Goal: Task Accomplishment & Management: Manage account settings

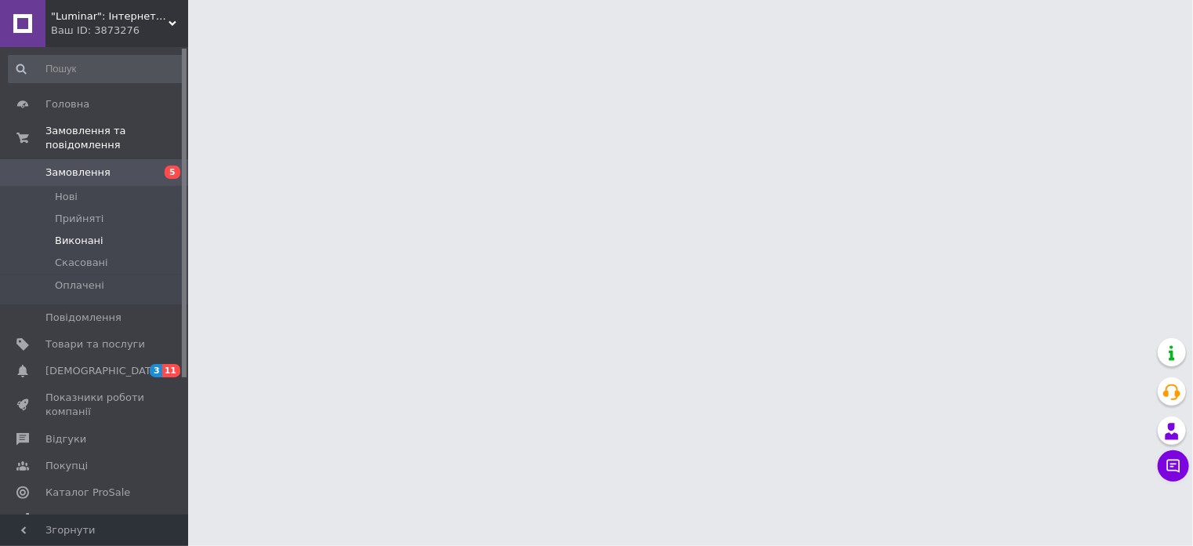
click at [72, 234] on span "Виконані" at bounding box center [79, 241] width 49 height 14
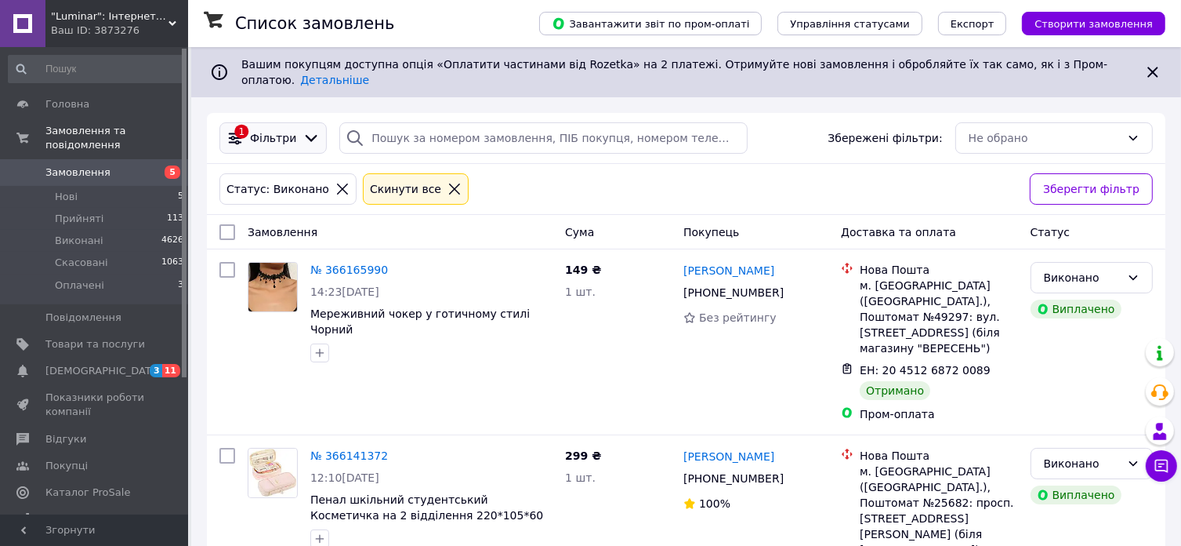
click at [264, 130] on span "Фільтри" at bounding box center [273, 138] width 46 height 16
click at [289, 130] on div "Фільтри" at bounding box center [273, 138] width 53 height 16
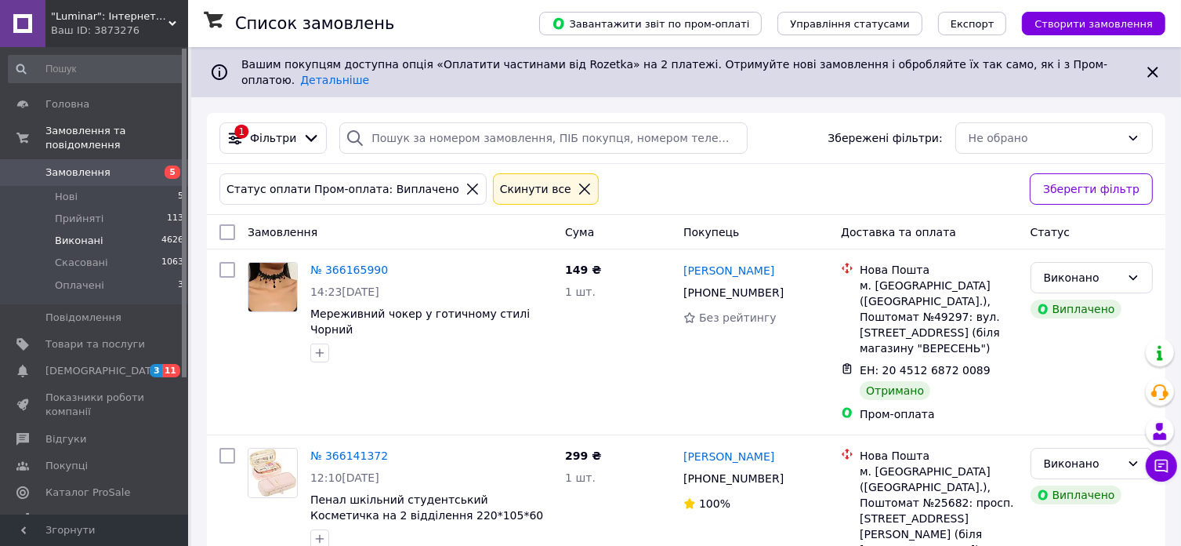
click at [100, 230] on li "Виконані 4626" at bounding box center [96, 241] width 193 height 22
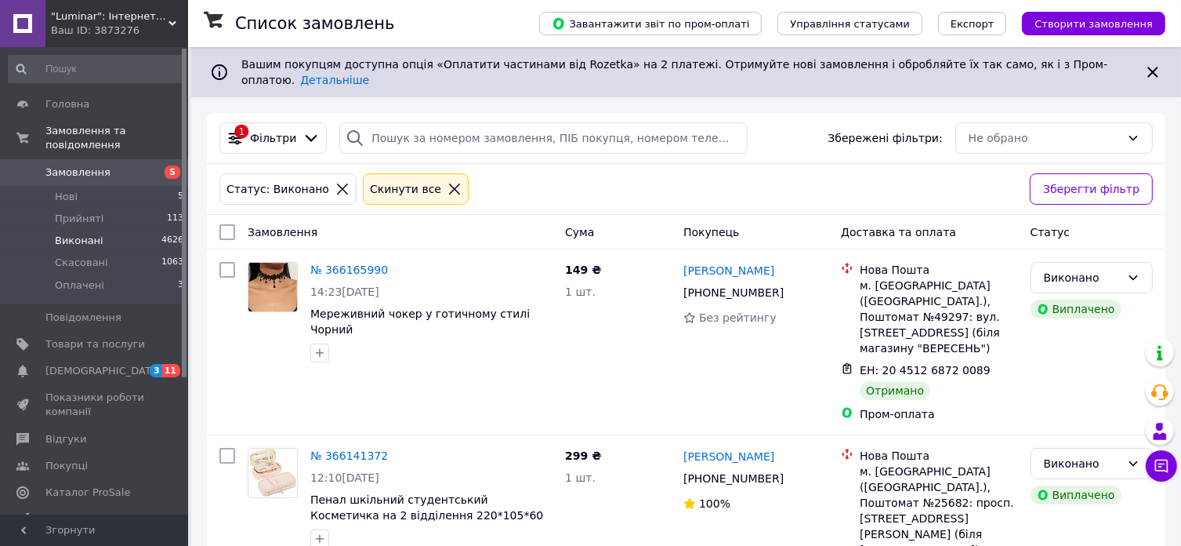
click at [89, 234] on span "Виконані" at bounding box center [79, 241] width 49 height 14
click at [307, 135] on icon at bounding box center [312, 138] width 12 height 7
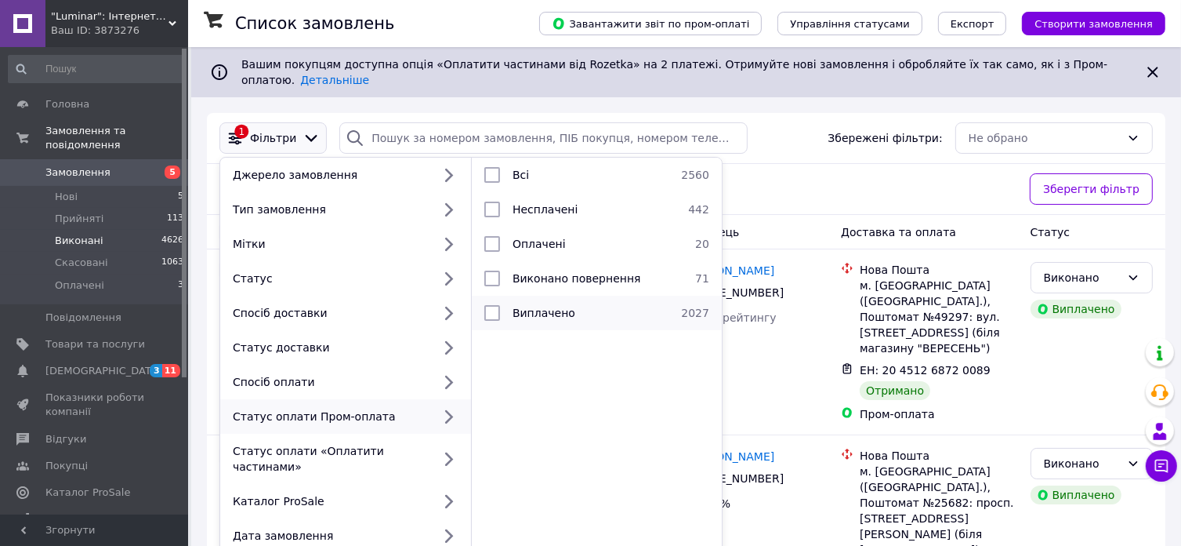
click at [497, 305] on input "checkbox" at bounding box center [492, 313] width 16 height 16
checkbox input "true"
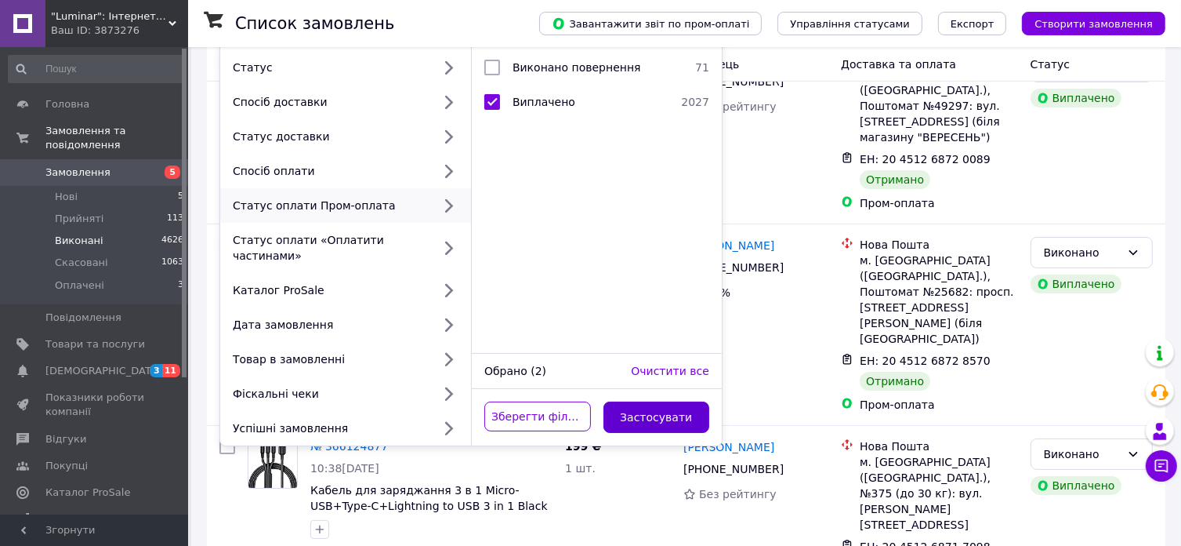
scroll to position [314, 0]
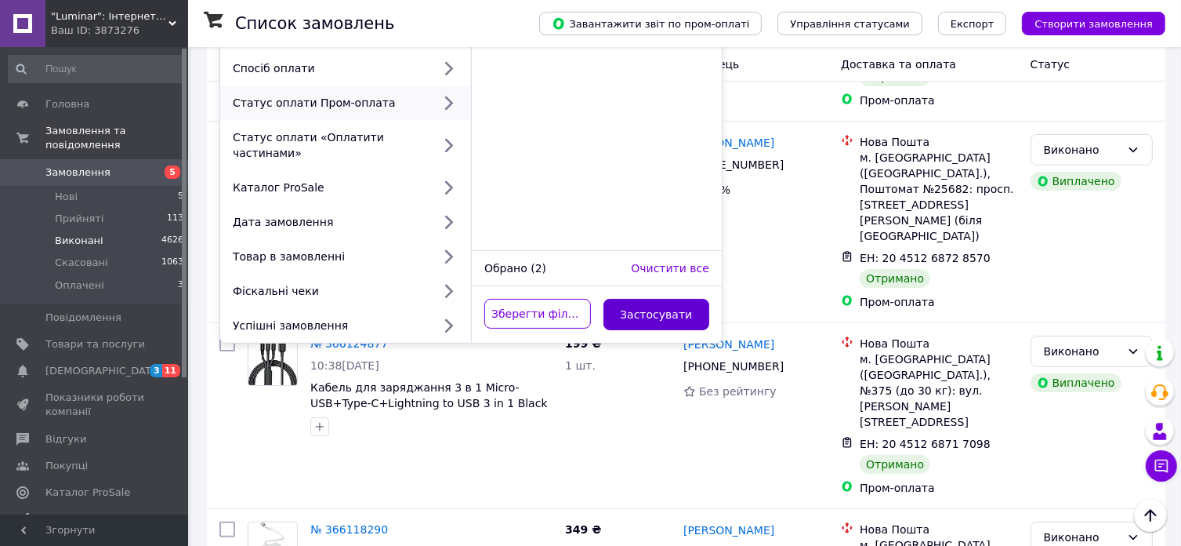
click at [646, 299] on button "Застосувати" at bounding box center [657, 314] width 107 height 31
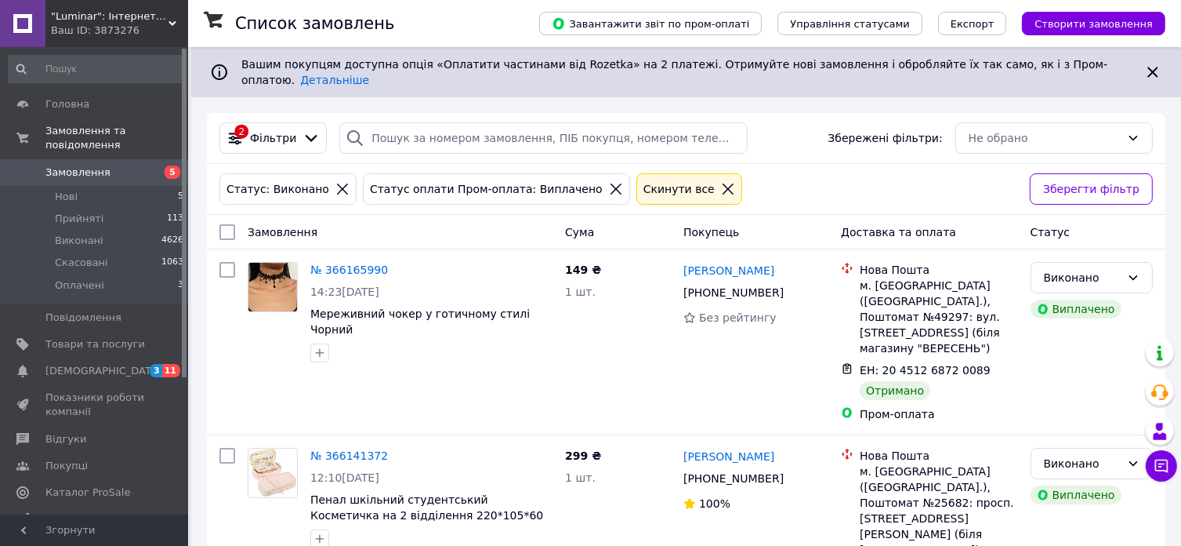
click at [228, 224] on input "checkbox" at bounding box center [227, 232] width 16 height 16
checkbox input "true"
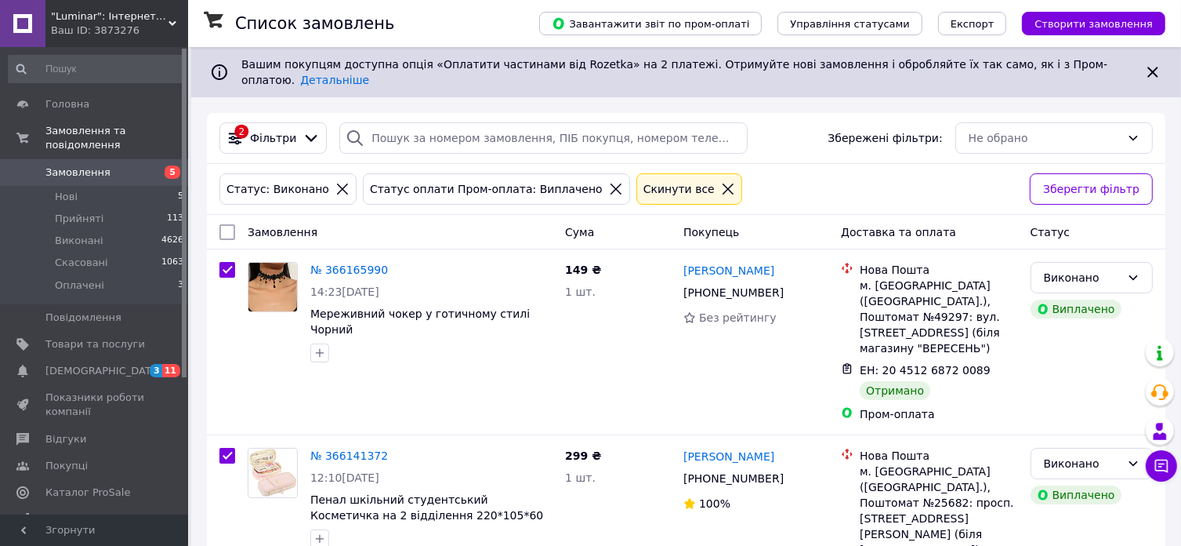
checkbox input "true"
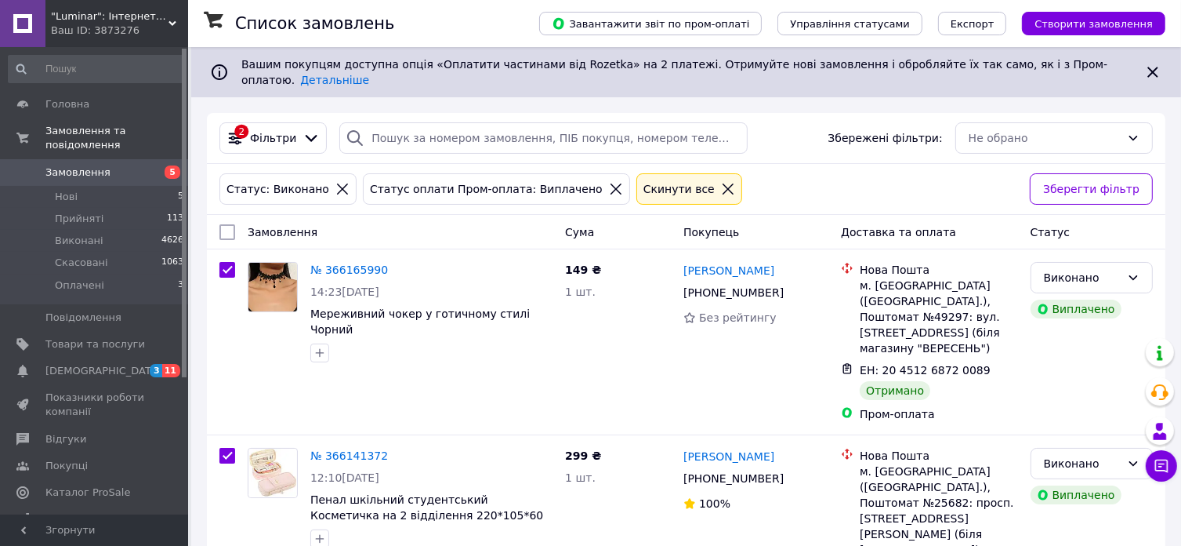
checkbox input "true"
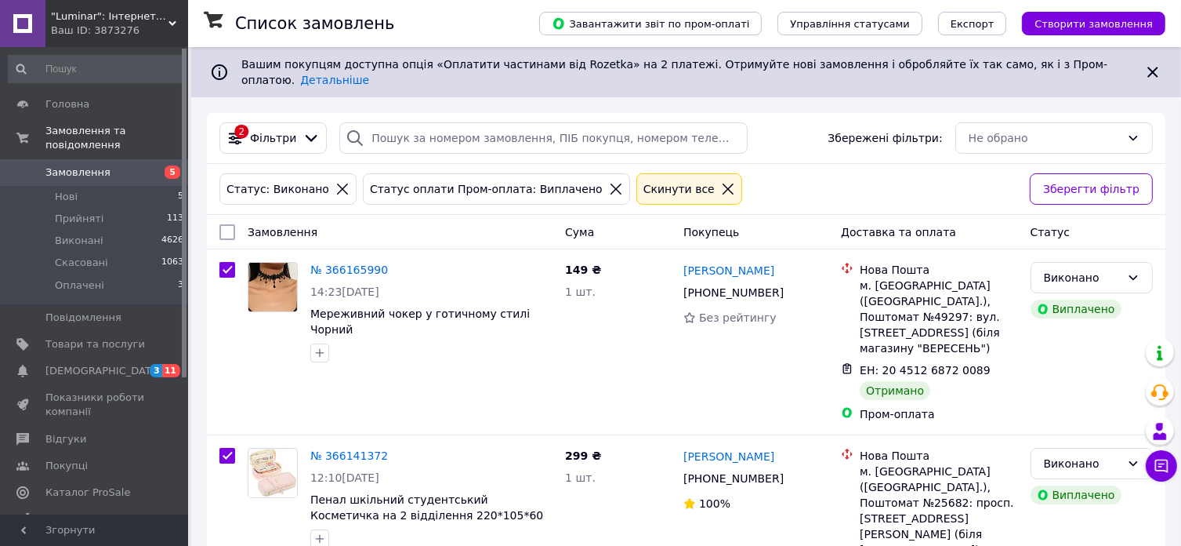
checkbox input "true"
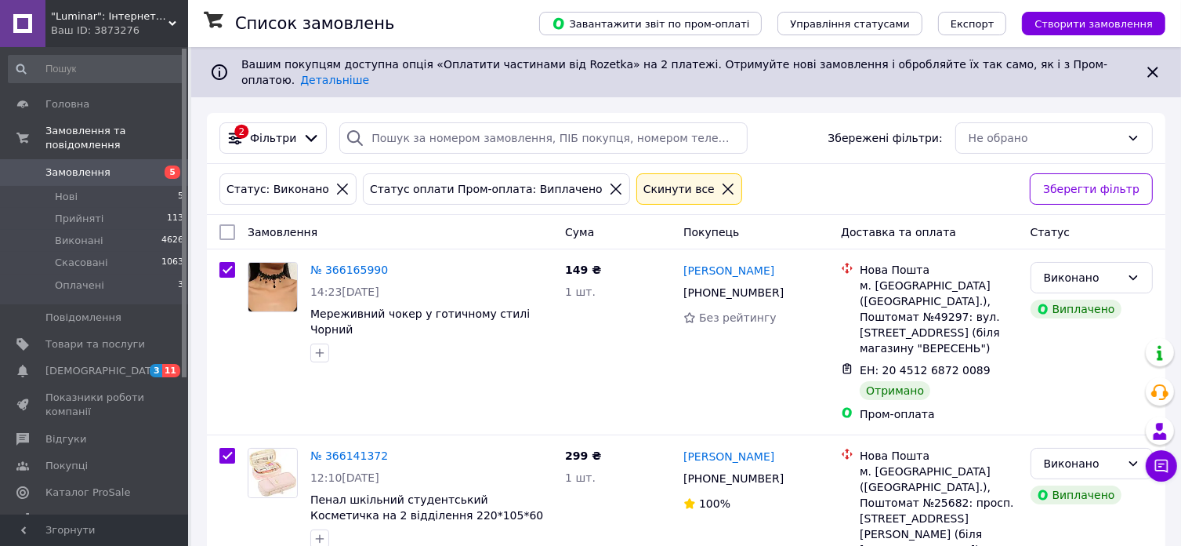
checkbox input "true"
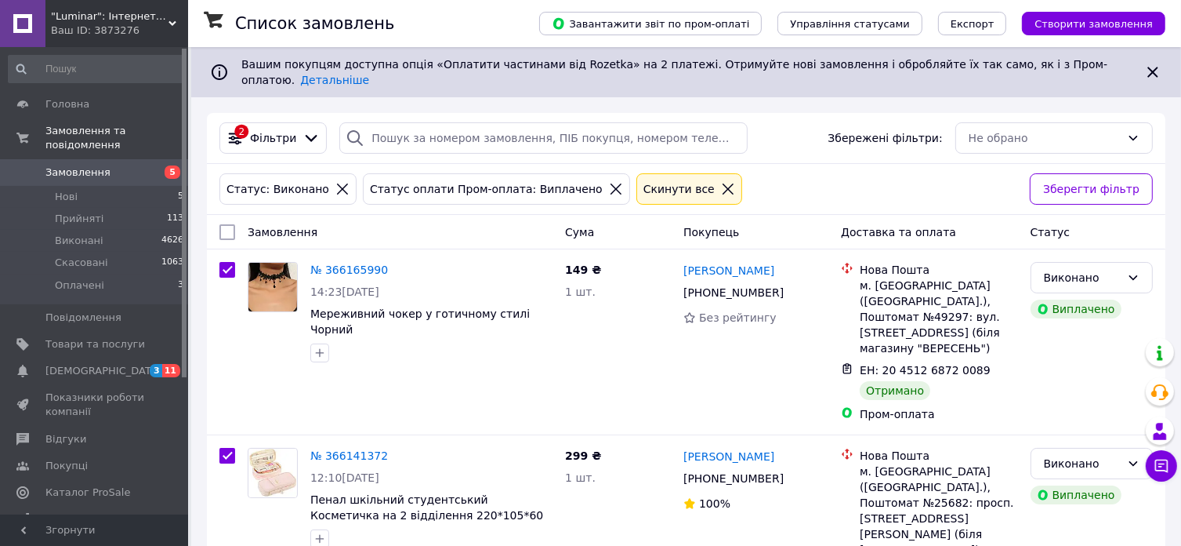
checkbox input "true"
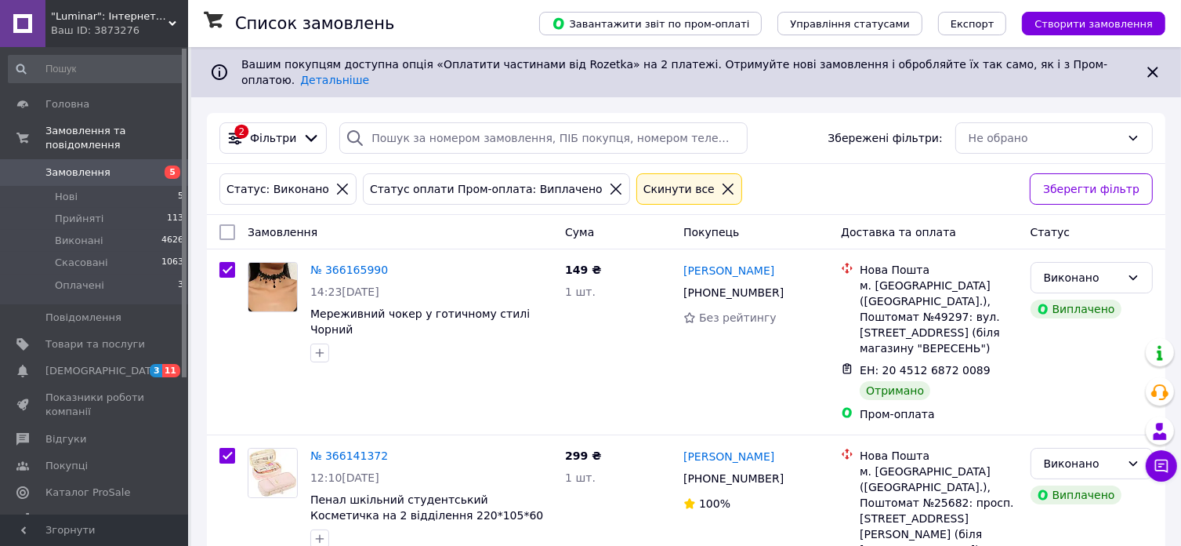
checkbox input "true"
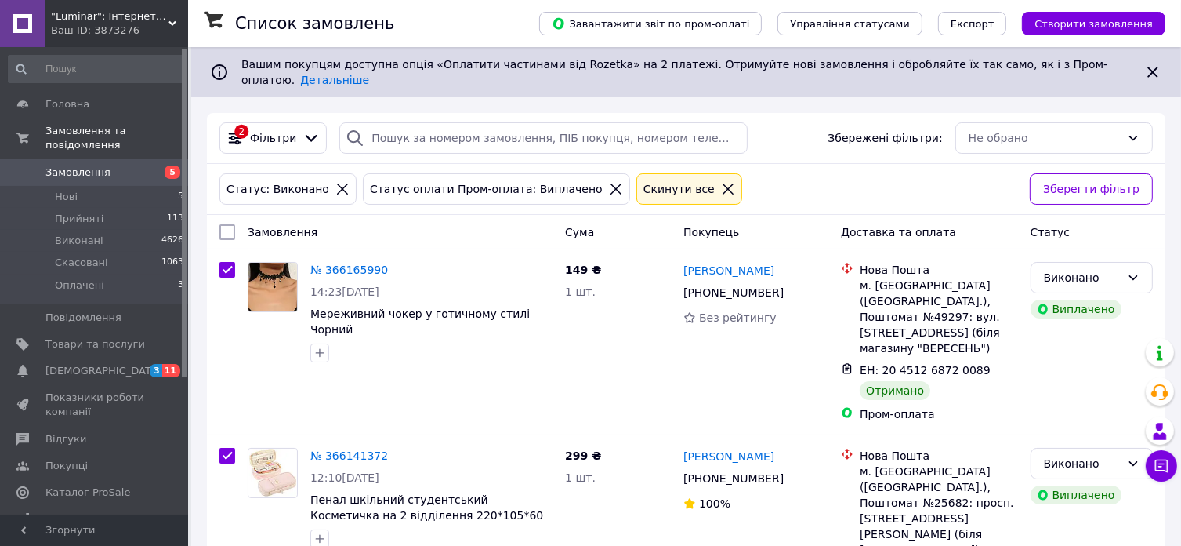
checkbox input "true"
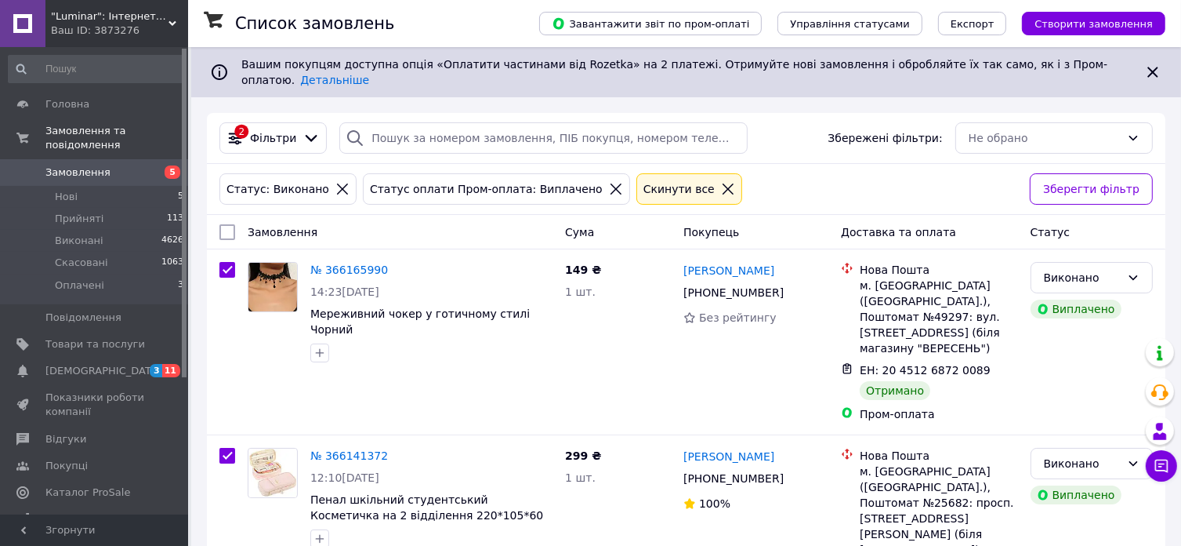
checkbox input "true"
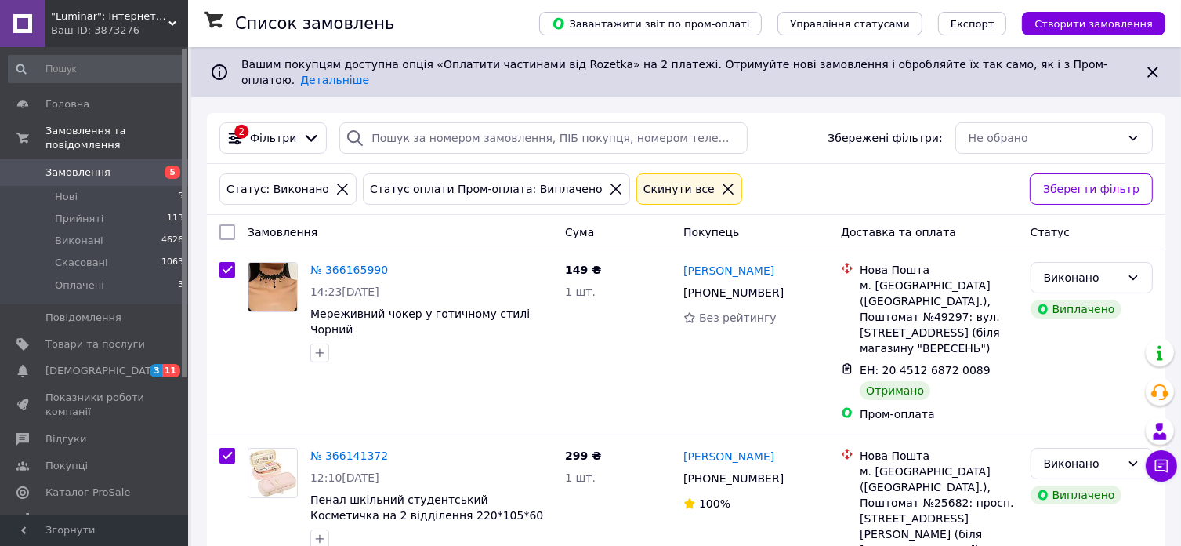
checkbox input "true"
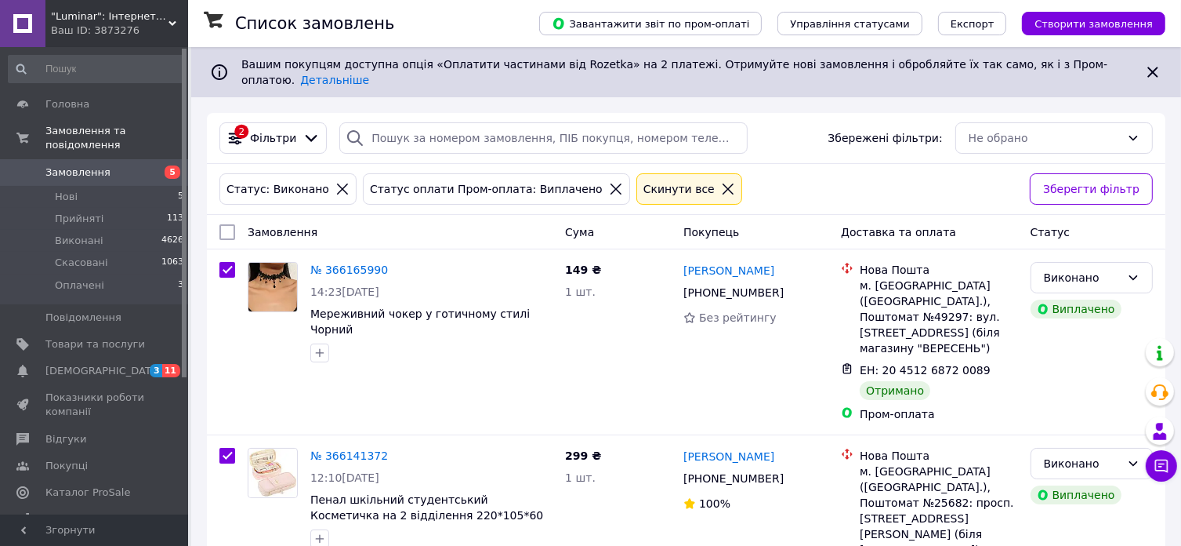
checkbox input "true"
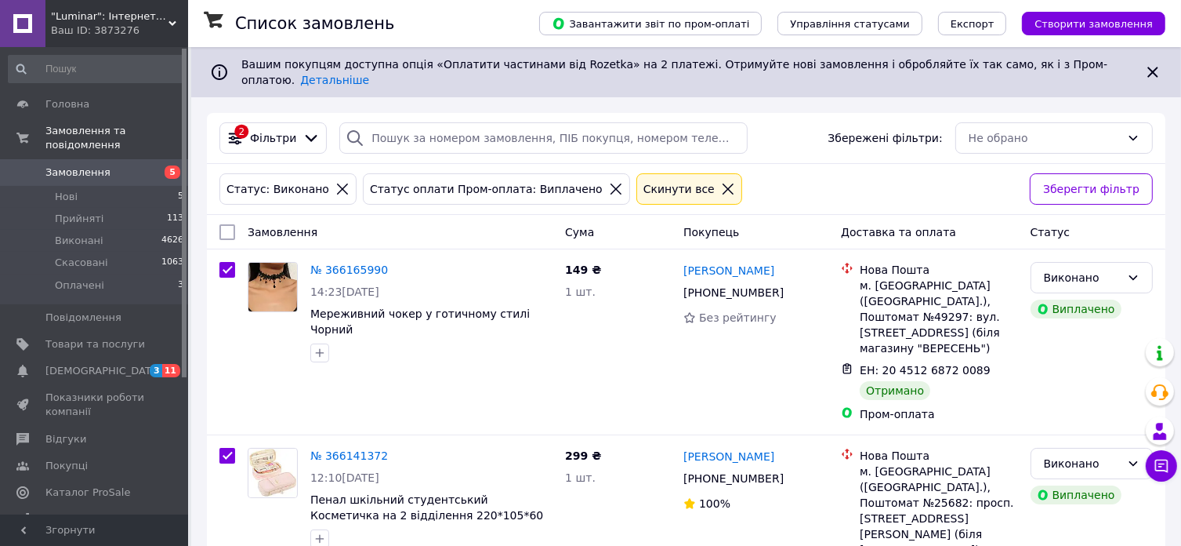
checkbox input "true"
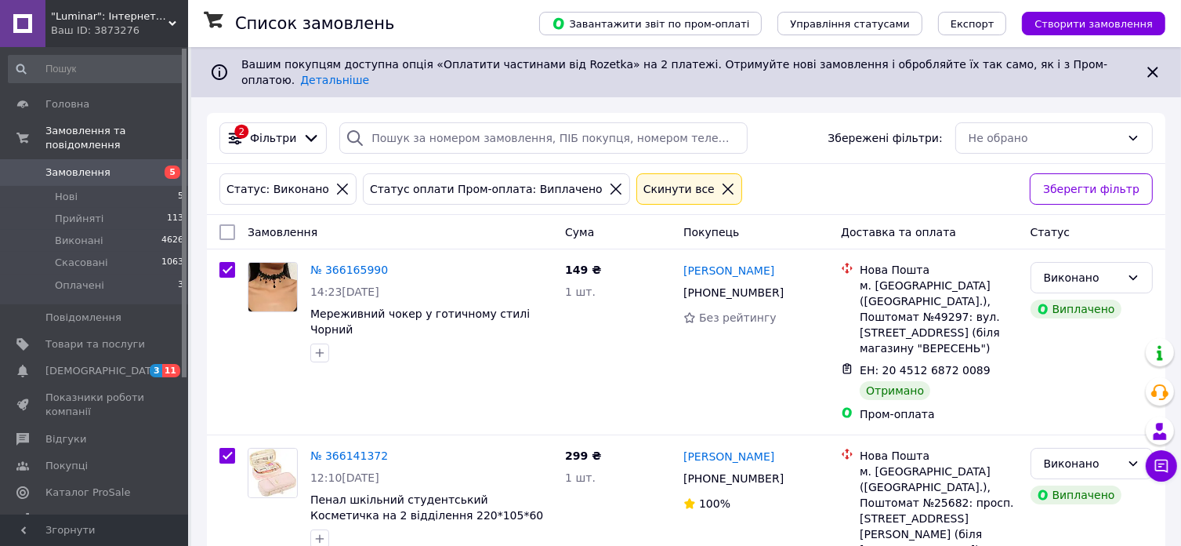
checkbox input "true"
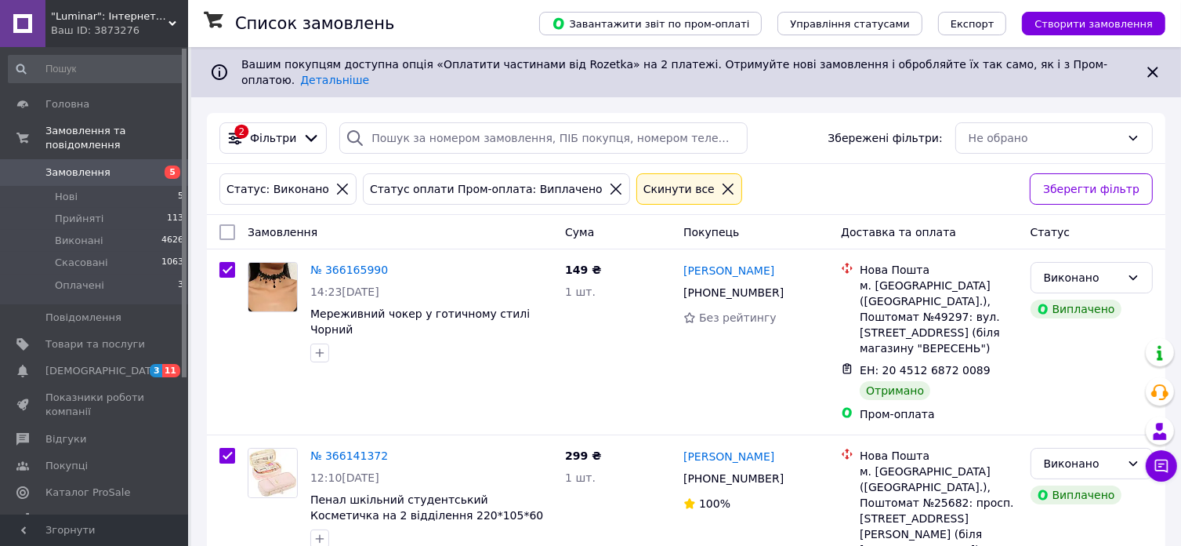
checkbox input "true"
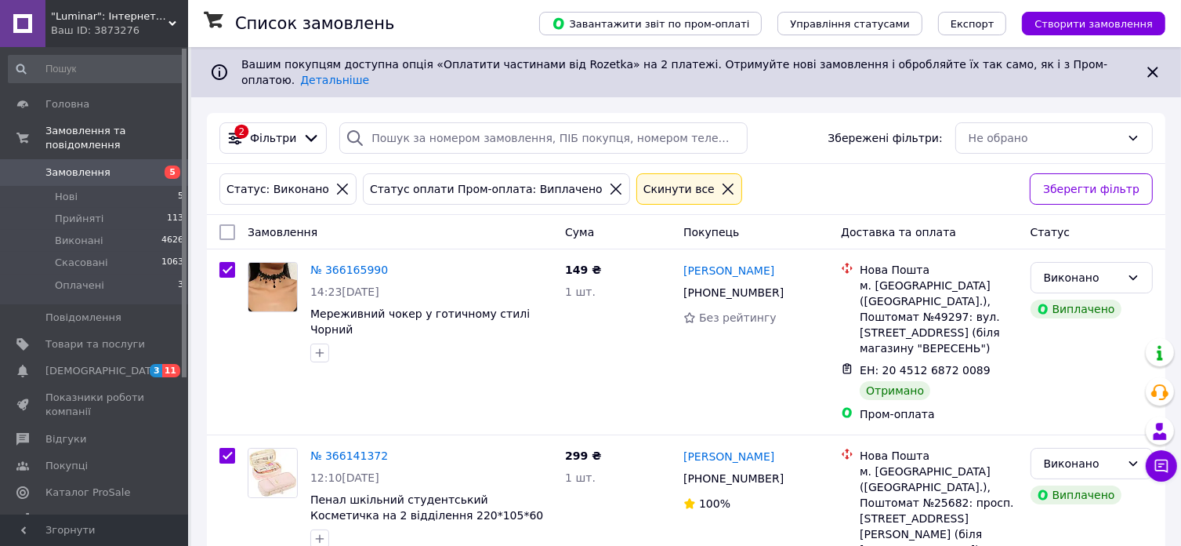
checkbox input "true"
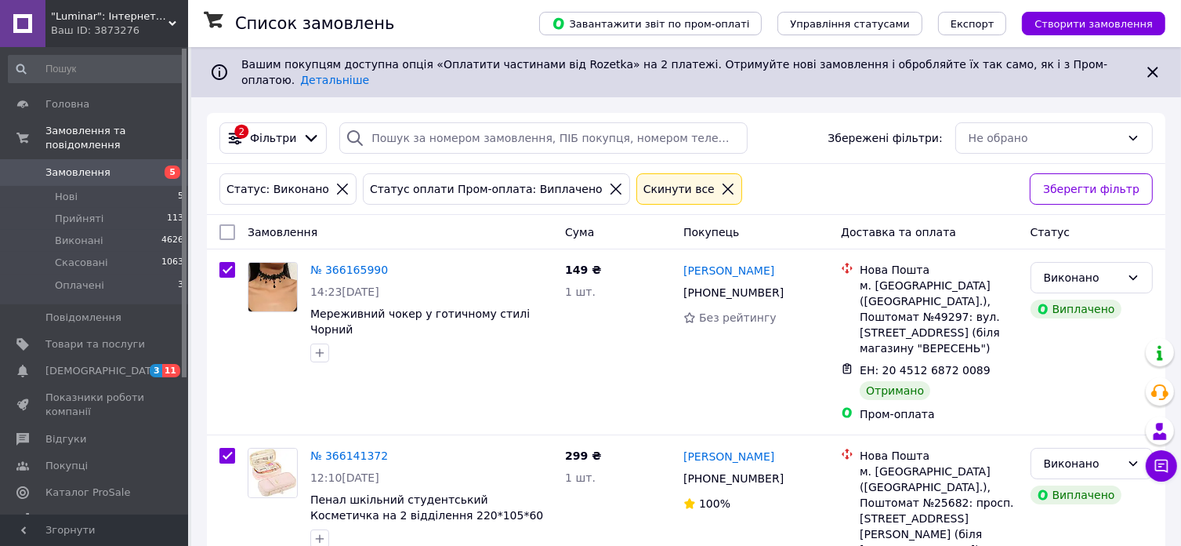
checkbox input "true"
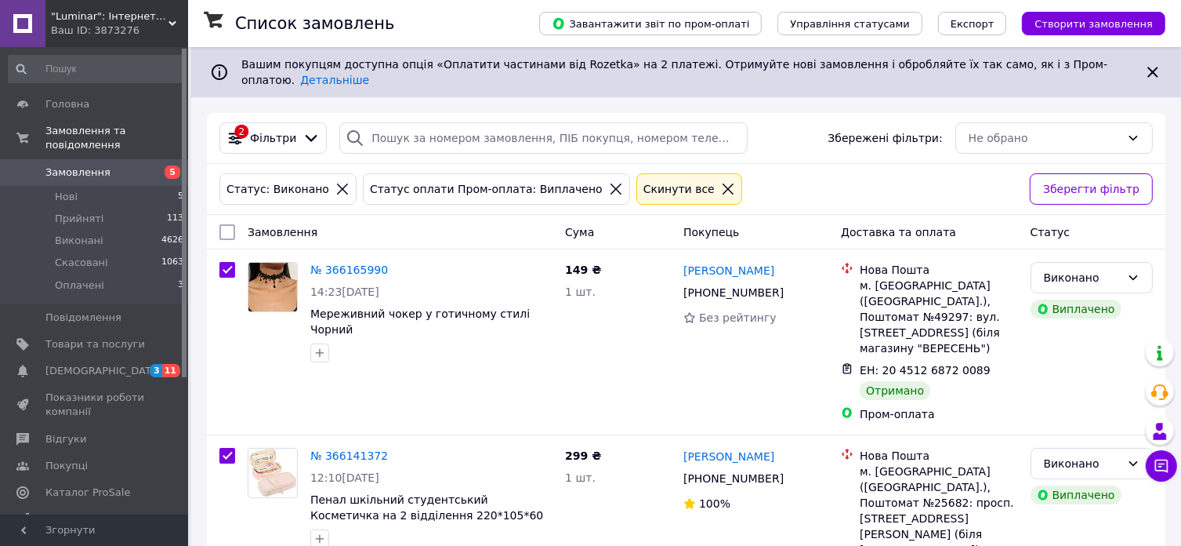
checkbox input "true"
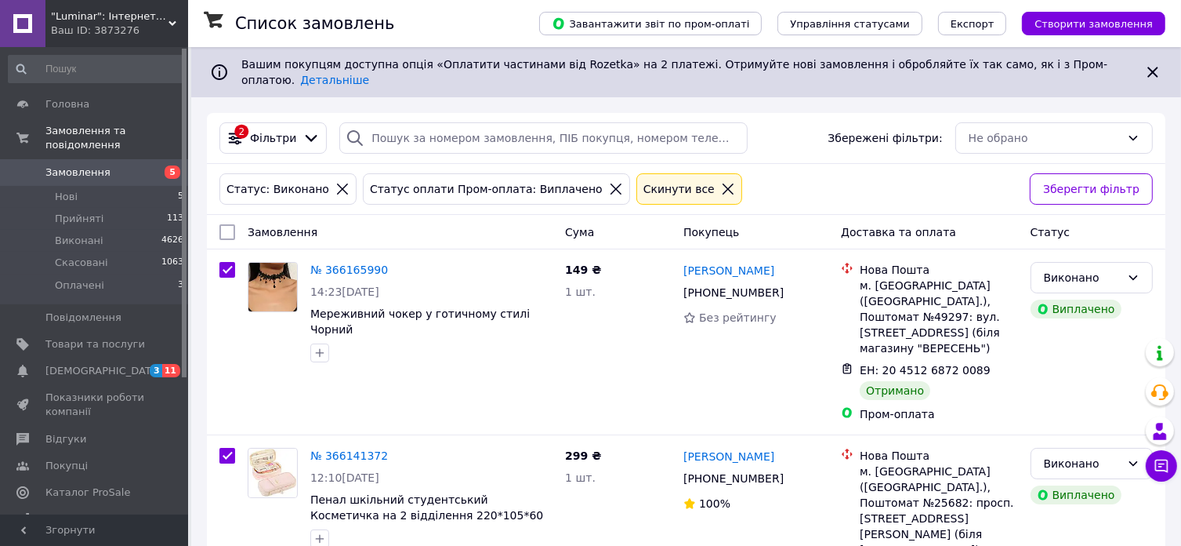
checkbox input "true"
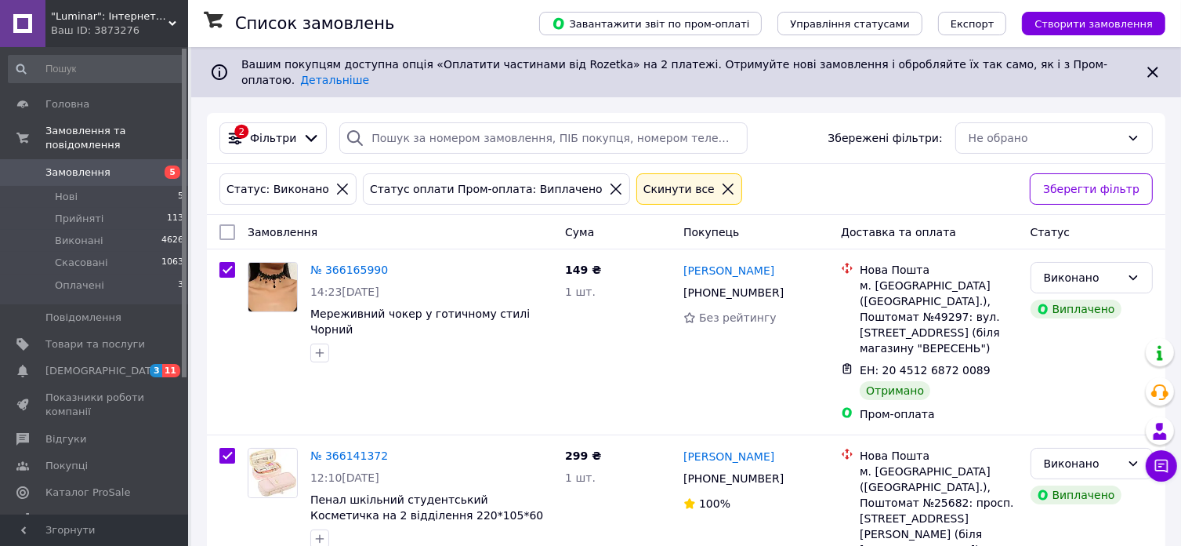
checkbox input "true"
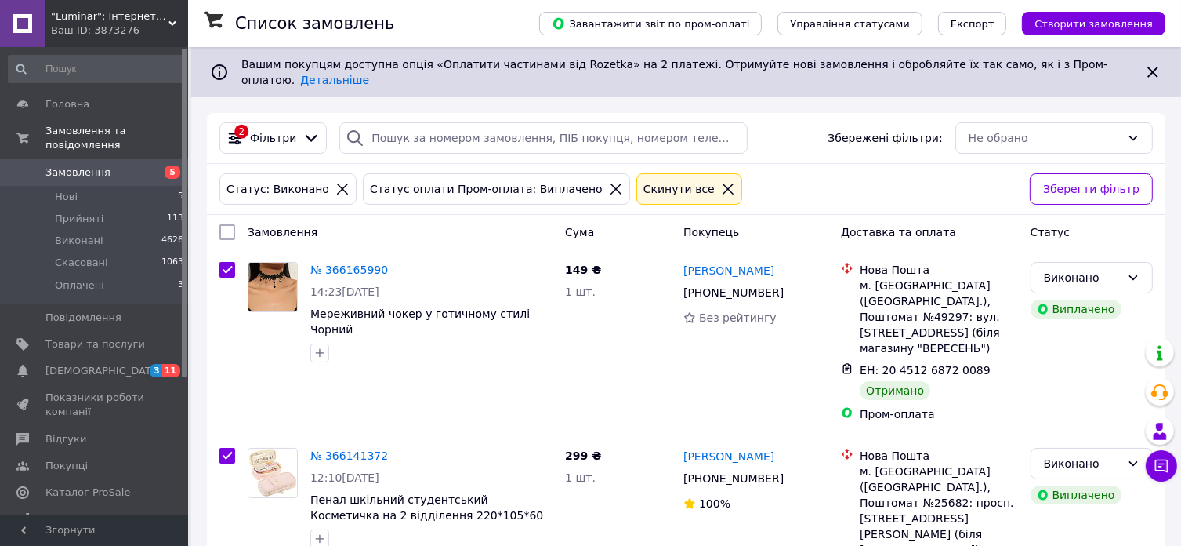
checkbox input "true"
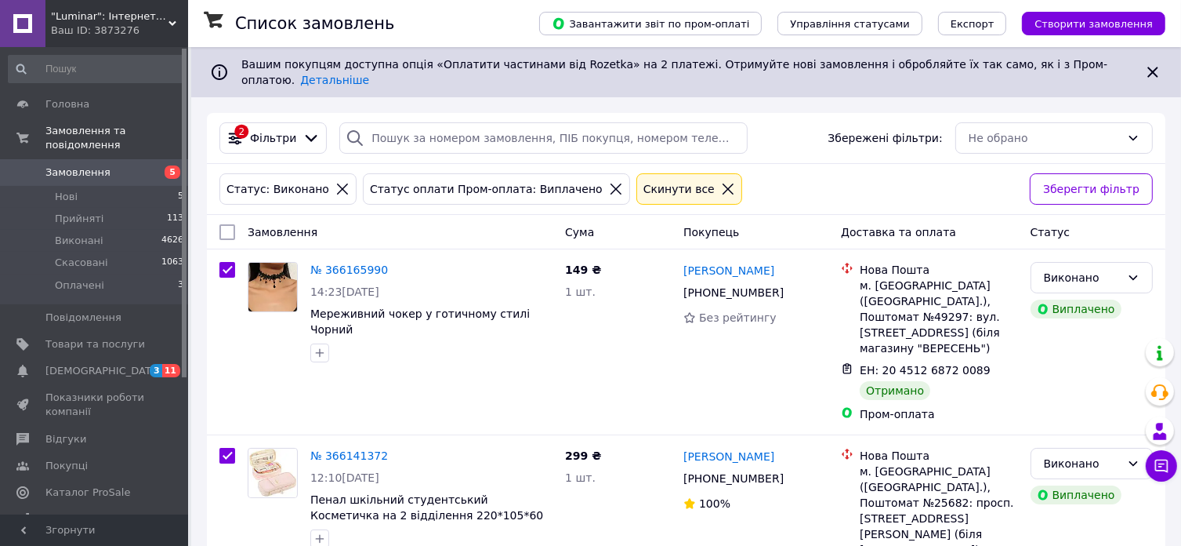
checkbox input "true"
click at [299, 224] on span "Дії для 100 замовлень" at bounding box center [299, 232] width 119 height 16
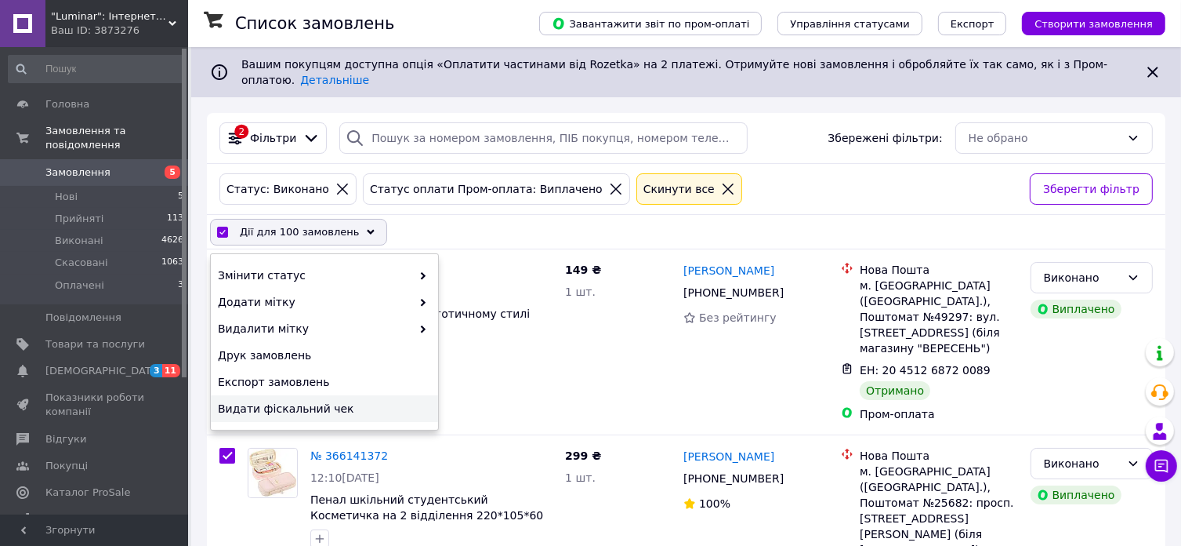
click at [264, 401] on span "Видати фіскальний чек" at bounding box center [322, 409] width 209 height 16
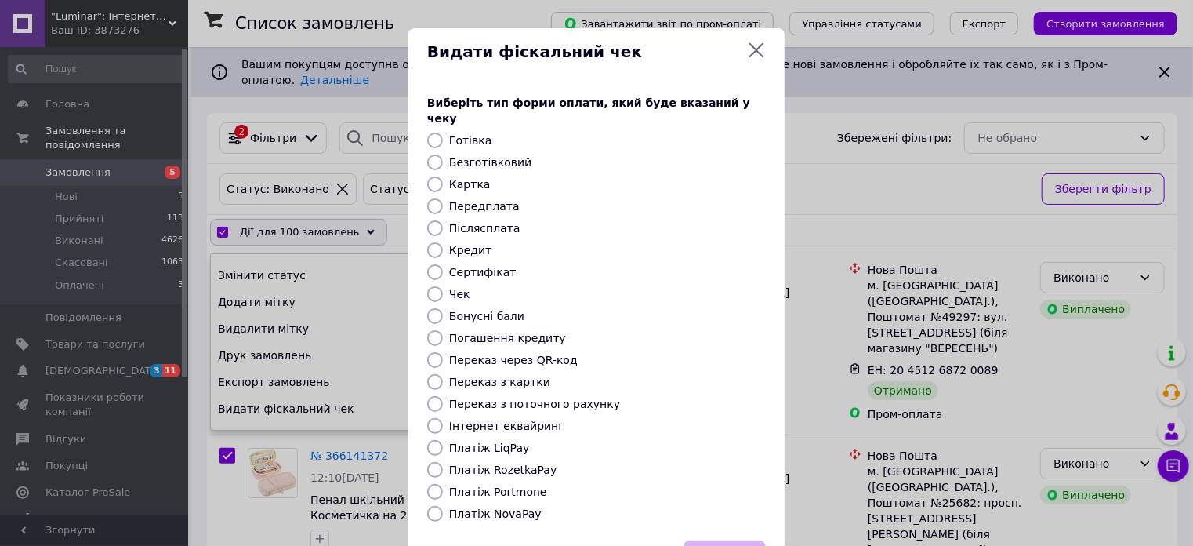
click at [427, 154] on input "Безготівковий" at bounding box center [435, 162] width 16 height 16
radio input "true"
